Goal: Task Accomplishment & Management: Manage account settings

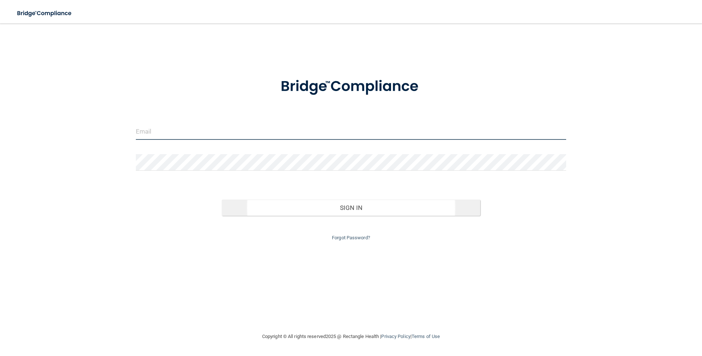
type input "[EMAIL_ADDRESS][DOMAIN_NAME]"
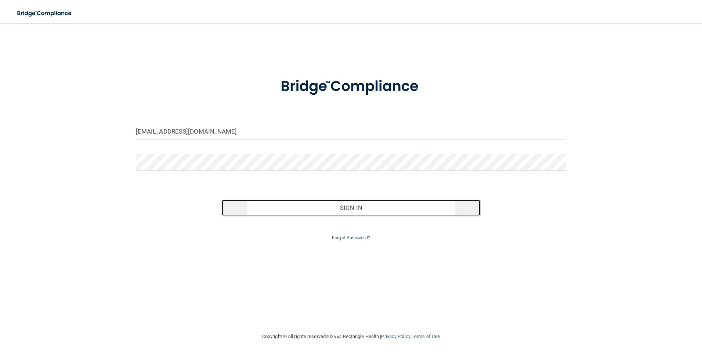
click at [369, 210] on button "Sign In" at bounding box center [351, 208] width 258 height 16
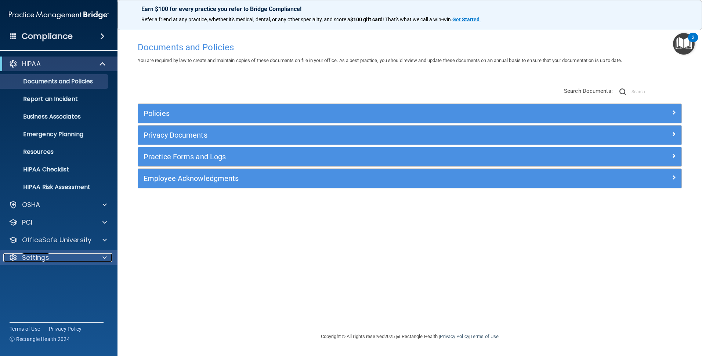
click at [49, 254] on div "Settings" at bounding box center [48, 257] width 91 height 9
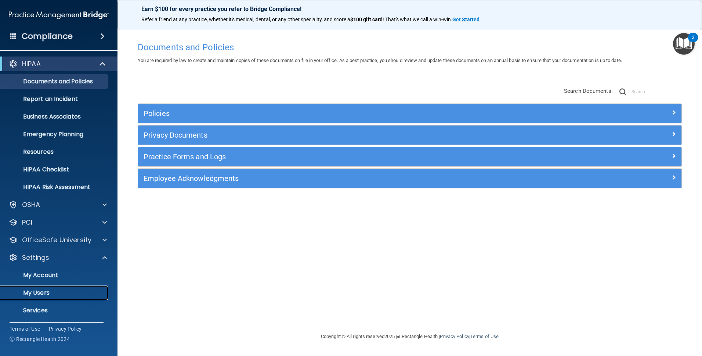
click at [49, 294] on p "My Users" at bounding box center [55, 292] width 100 height 7
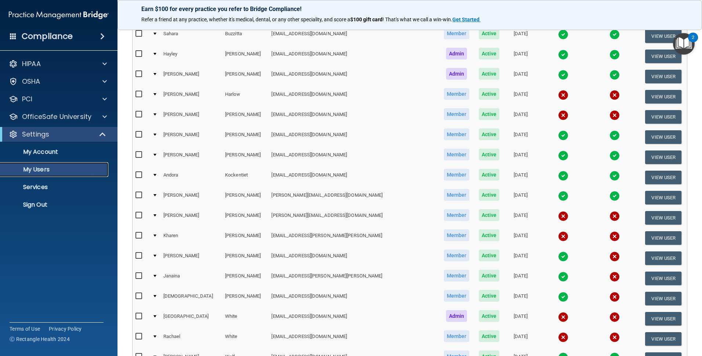
scroll to position [183, 0]
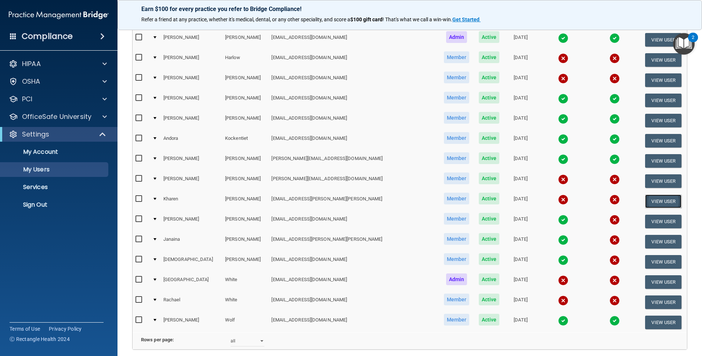
click at [646, 200] on button "View User" at bounding box center [663, 201] width 36 height 14
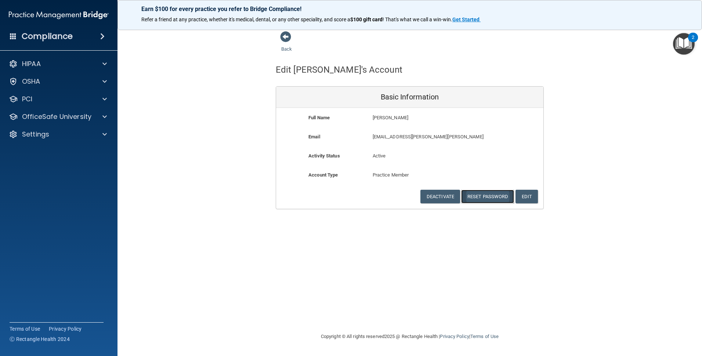
click at [490, 196] on button "Reset Password" at bounding box center [487, 197] width 53 height 14
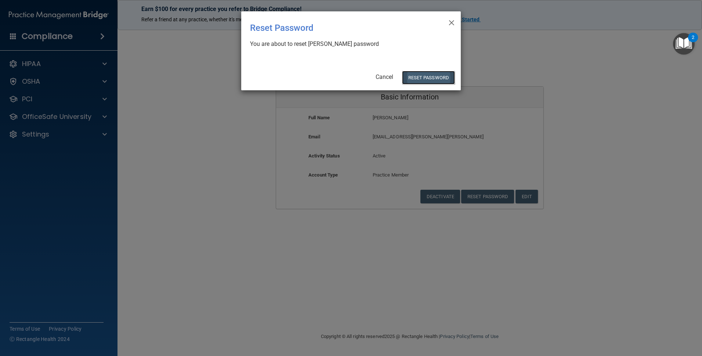
click at [416, 77] on button "Reset Password" at bounding box center [428, 78] width 53 height 14
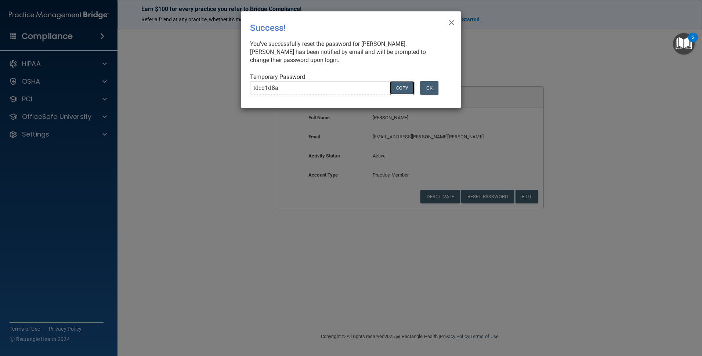
click at [402, 88] on button "COPY" at bounding box center [402, 88] width 24 height 14
drag, startPoint x: 468, startPoint y: 287, endPoint x: 466, endPoint y: 267, distance: 20.7
click at [468, 287] on div "× Close Success! You've successfully reset the password for [PERSON_NAME]. [PER…" at bounding box center [351, 178] width 702 height 356
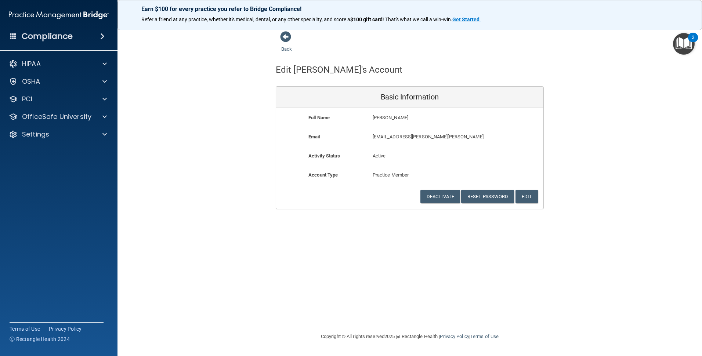
click at [45, 37] on h4 "Compliance" at bounding box center [47, 36] width 51 height 10
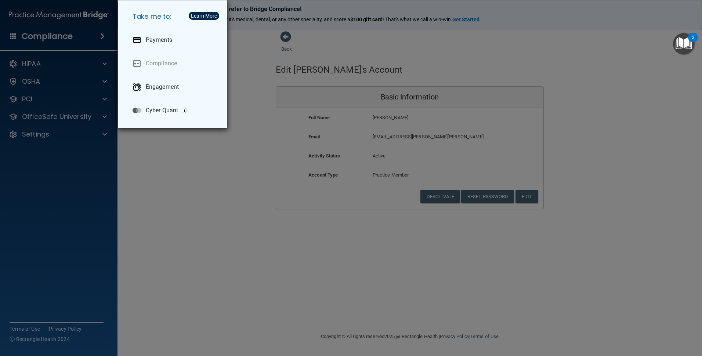
click at [216, 218] on div "Take me to: Payments Compliance Engagement Cyber Quant" at bounding box center [351, 178] width 702 height 356
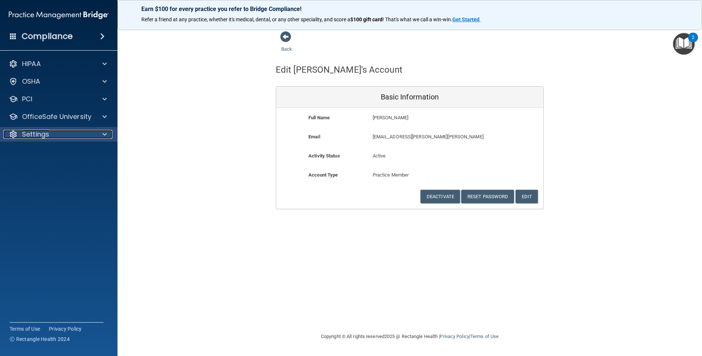
click at [32, 137] on p "Settings" at bounding box center [35, 134] width 27 height 9
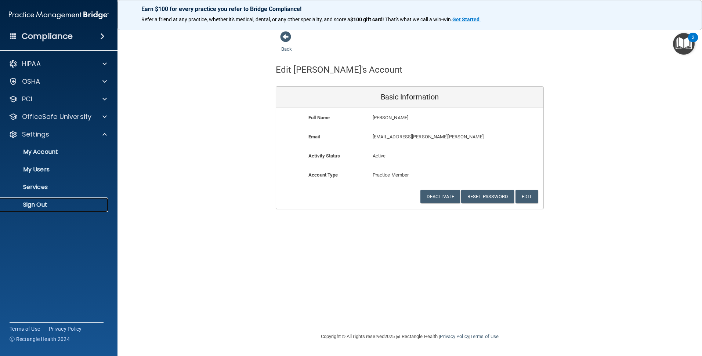
click at [51, 207] on p "Sign Out" at bounding box center [55, 204] width 100 height 7
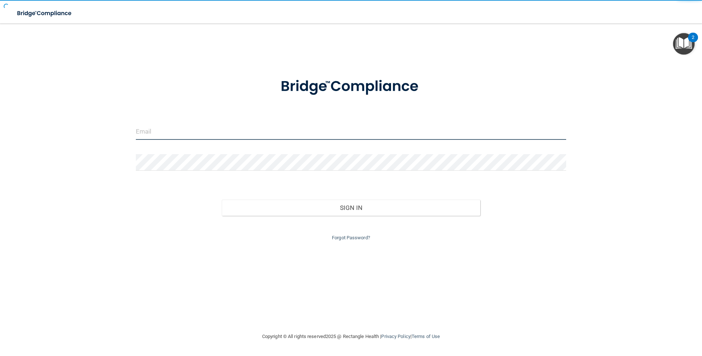
type input "[EMAIL_ADDRESS][DOMAIN_NAME]"
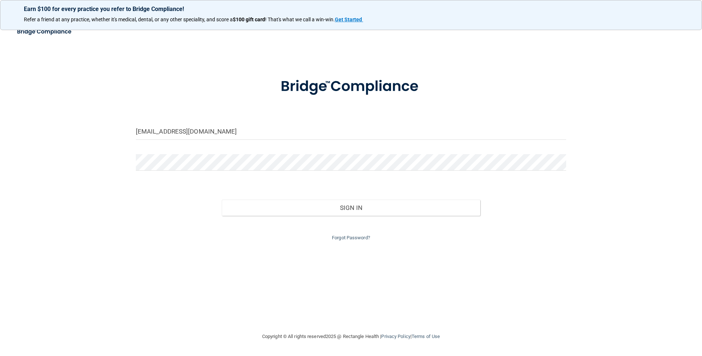
click at [117, 67] on div "[EMAIL_ADDRESS][DOMAIN_NAME] Invalid email/password. You don't have permission …" at bounding box center [351, 178] width 672 height 294
